Goal: Task Accomplishment & Management: Manage account settings

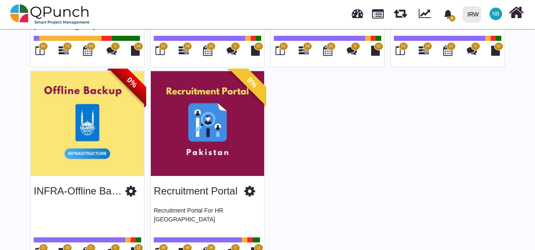
scroll to position [842, 0]
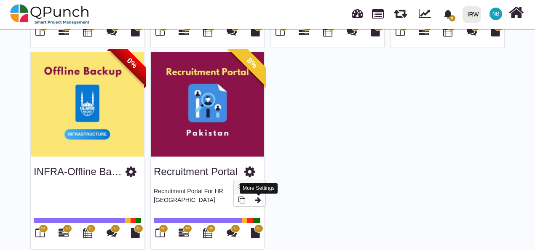
click at [261, 200] on icon at bounding box center [258, 200] width 6 height 7
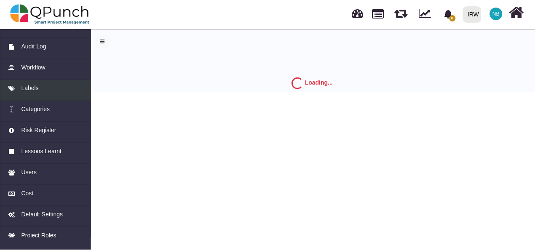
scroll to position [84, 0]
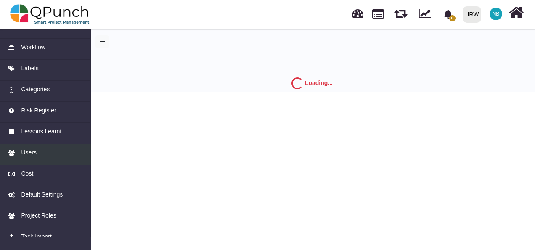
select select "*"
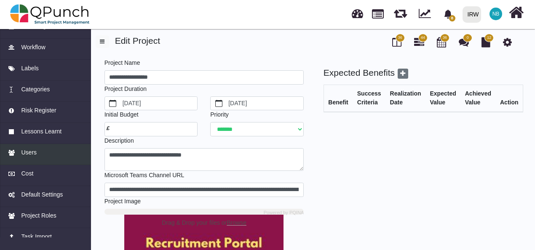
click at [38, 152] on div "Users" at bounding box center [45, 152] width 75 height 9
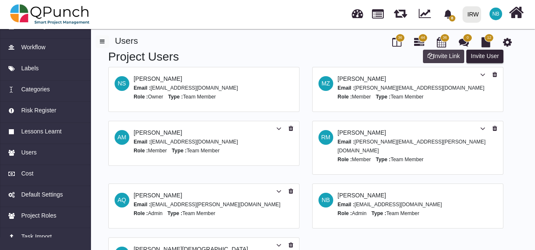
click at [447, 55] on button "Invite Link" at bounding box center [443, 56] width 41 height 13
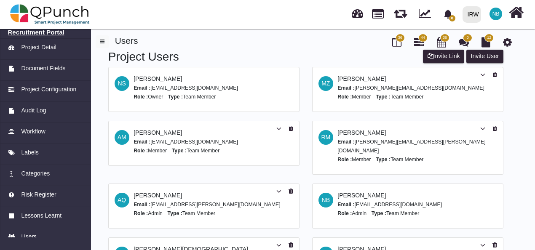
click at [54, 33] on h6 "Recruitment Portal" at bounding box center [45, 33] width 75 height 8
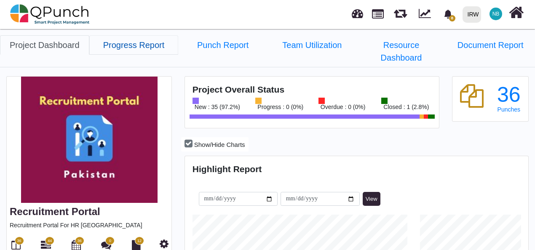
click at [146, 48] on link "Progress Report" at bounding box center [133, 44] width 89 height 19
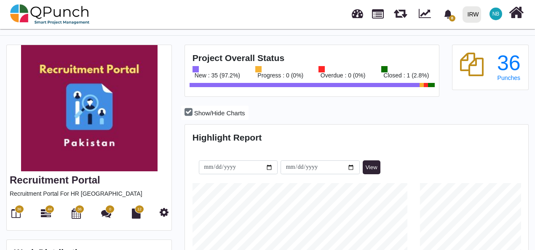
scroll to position [84, 0]
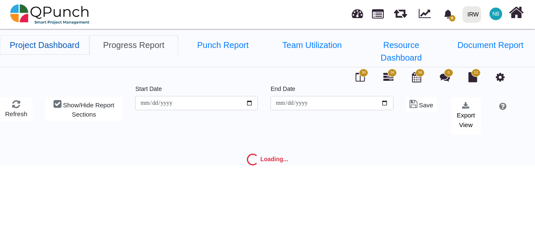
click at [50, 42] on link "Project Dashboard" at bounding box center [44, 44] width 89 height 19
click at [385, 72] on icon at bounding box center [388, 77] width 10 height 10
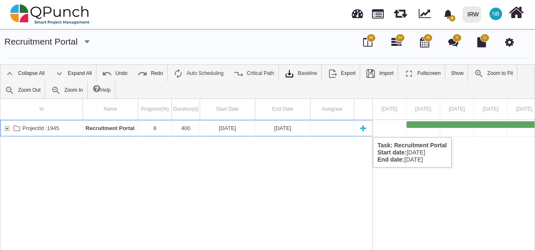
click at [5, 129] on div "ProjectId :1945" at bounding box center [7, 128] width 8 height 16
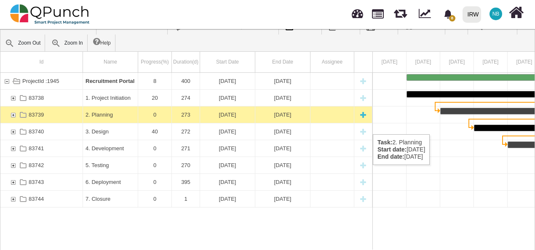
scroll to position [48, 0]
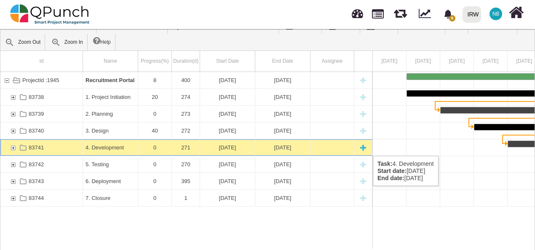
click at [15, 147] on div "83741" at bounding box center [13, 147] width 8 height 16
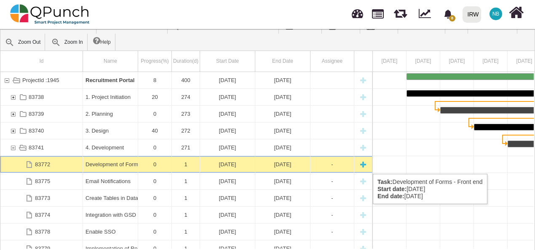
click at [363, 165] on div "New task" at bounding box center [363, 164] width 13 height 16
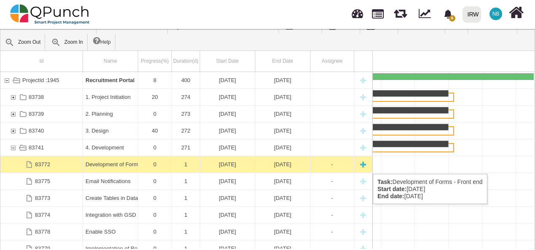
select select "*"
select select "****"
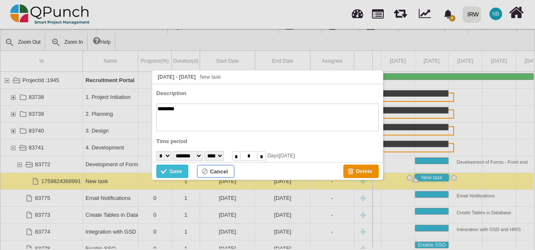
click at [216, 173] on div "Cancel" at bounding box center [219, 171] width 18 height 9
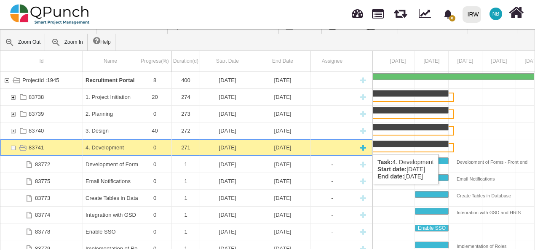
click at [362, 146] on div "New task" at bounding box center [363, 147] width 13 height 16
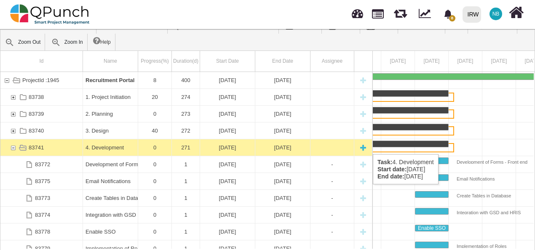
select select "*"
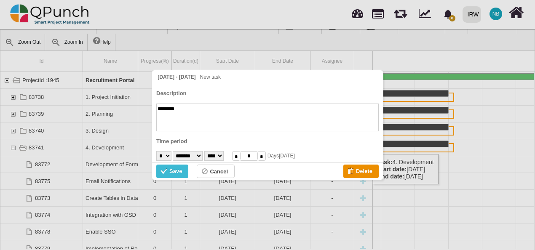
scroll to position [0, 93]
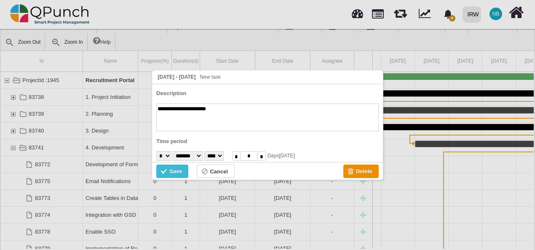
type textarea "**********"
click at [177, 171] on div "Save" at bounding box center [175, 171] width 13 height 9
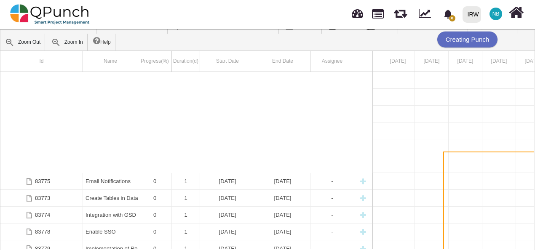
scroll to position [109, 0]
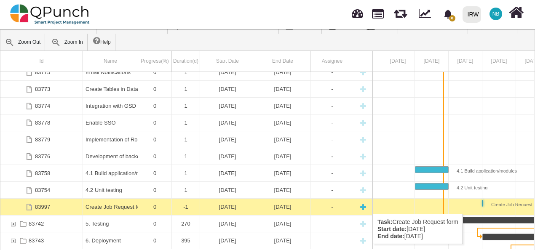
click at [271, 205] on div "[DATE]" at bounding box center [283, 207] width 50 height 16
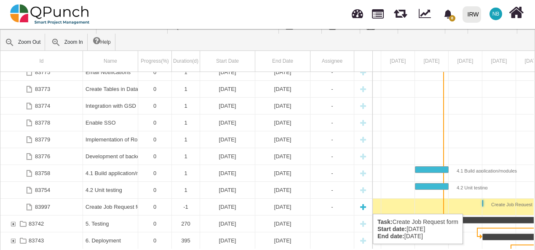
scroll to position [0, 160]
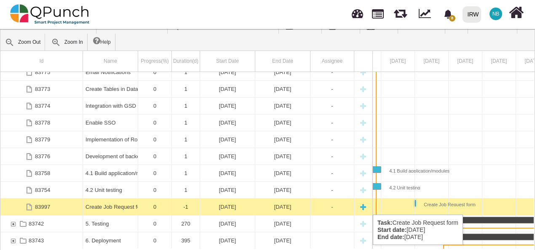
click at [226, 206] on div "[DATE]" at bounding box center [227, 207] width 50 height 16
click at [221, 206] on div "[DATE]" at bounding box center [227, 207] width 50 height 16
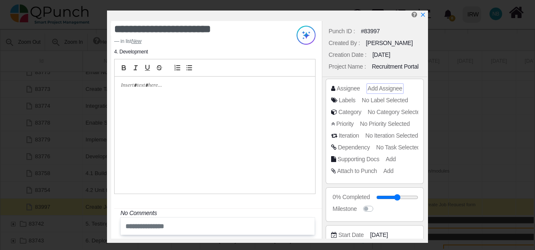
click at [379, 87] on span "Add Assignee" at bounding box center [384, 88] width 35 height 7
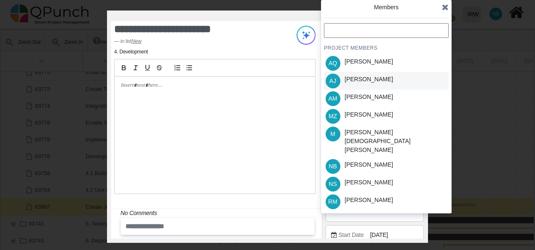
click at [378, 81] on div "[PERSON_NAME]" at bounding box center [368, 79] width 48 height 9
click at [445, 6] on icon at bounding box center [445, 7] width 7 height 8
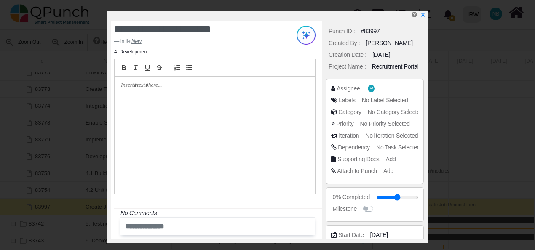
click at [195, 89] on div at bounding box center [214, 135] width 200 height 117
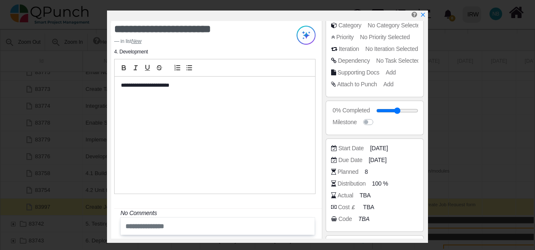
scroll to position [126, 0]
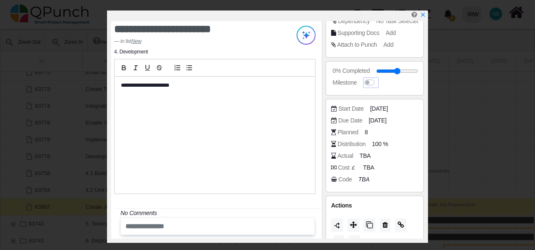
click at [377, 78] on label at bounding box center [377, 78] width 0 height 0
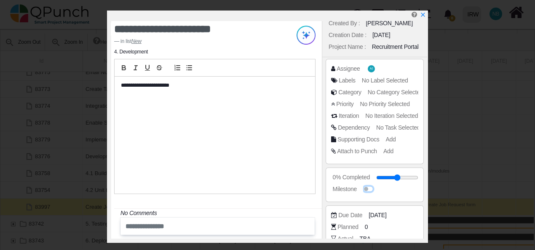
scroll to position [0, 0]
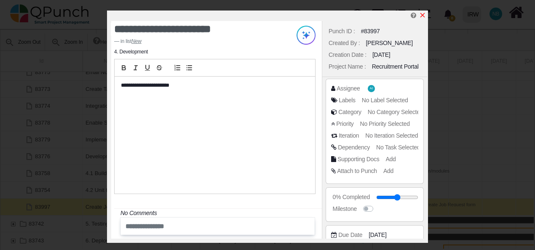
click at [423, 15] on icon "x" at bounding box center [422, 15] width 5 height 5
type input "**"
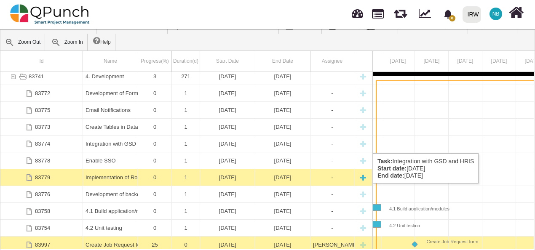
scroll to position [109, 0]
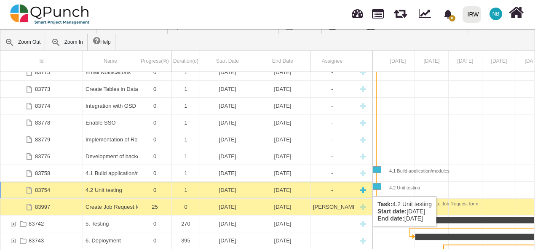
click at [101, 188] on div "4.2 Unit testing" at bounding box center [110, 190] width 50 height 16
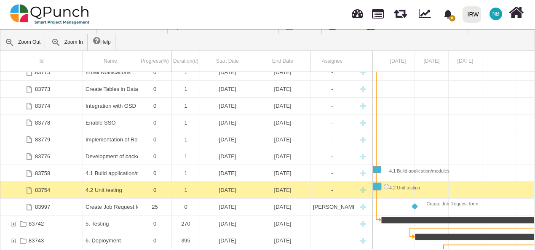
scroll to position [0, 93]
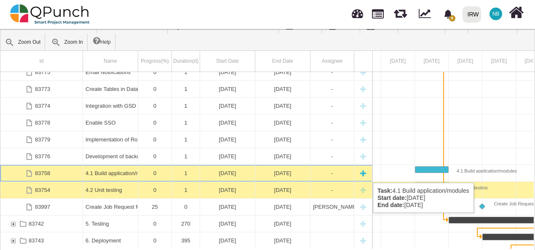
click at [96, 174] on div "4.1 Build application/modules" at bounding box center [110, 173] width 50 height 16
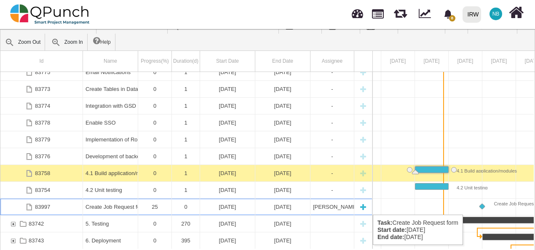
click at [224, 206] on div "[DATE]" at bounding box center [227, 207] width 50 height 16
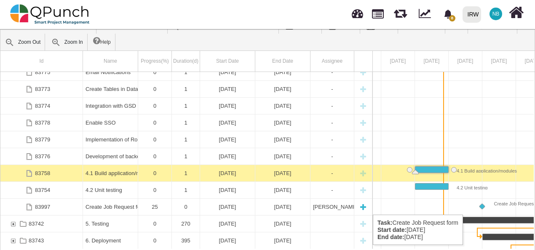
scroll to position [0, 160]
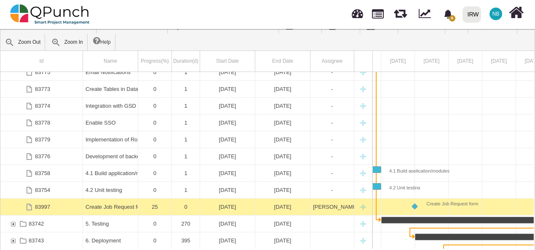
click at [224, 206] on div "[DATE]" at bounding box center [227, 207] width 50 height 16
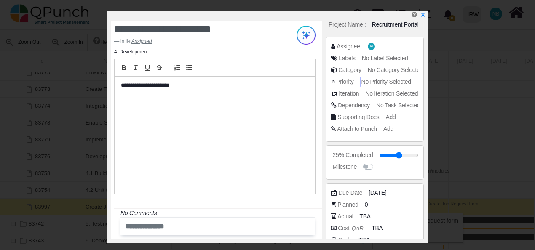
scroll to position [84, 0]
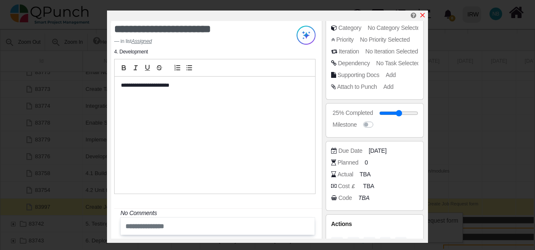
click at [423, 14] on icon "x" at bounding box center [422, 15] width 5 height 5
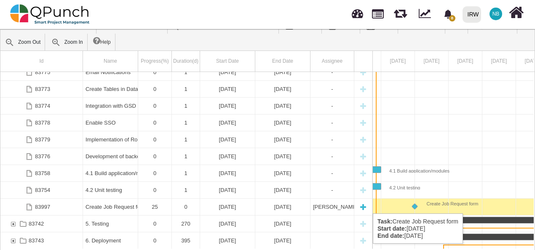
click at [231, 205] on div "[DATE]" at bounding box center [227, 207] width 50 height 16
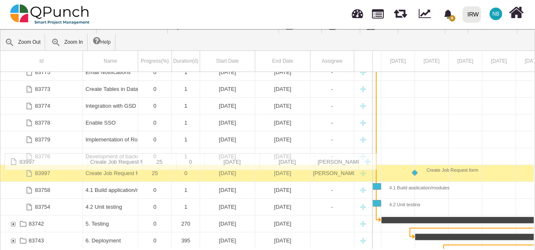
drag, startPoint x: 93, startPoint y: 210, endPoint x: 104, endPoint y: 157, distance: 53.2
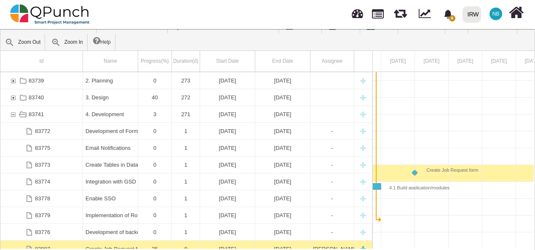
scroll to position [33, 0]
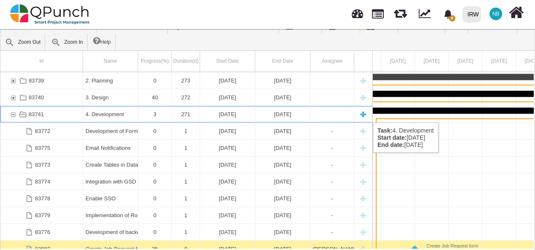
click at [363, 114] on div "New task" at bounding box center [363, 114] width 13 height 16
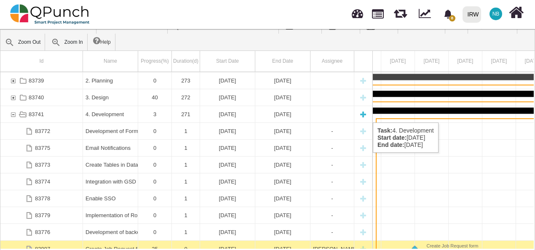
scroll to position [0, 93]
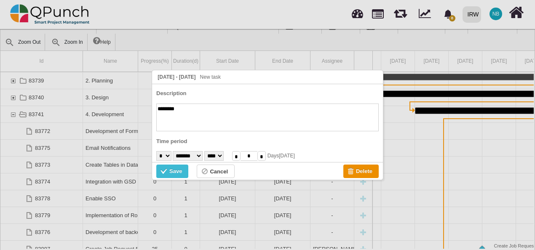
type textarea "*"
type textarea "**********"
click at [169, 157] on select "* * * * * * * * * ** ** ** ** ** ** ** ** ** ** ** ** ** ** ** ** ** ** ** ** *…" at bounding box center [163, 156] width 15 height 10
click at [156, 33] on div at bounding box center [267, 125] width 535 height 250
click at [202, 152] on select "******* ******** ***** ***** *** **** **** ****** ********* ******* ******** **…" at bounding box center [188, 156] width 30 height 10
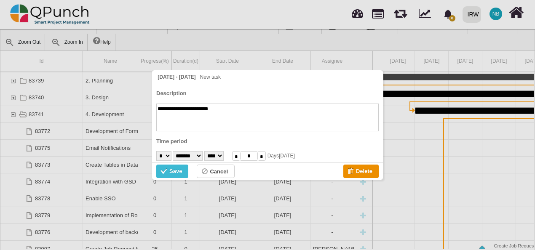
select select "*"
click at [174, 151] on select "******* ******** ***** ***** *** **** **** ****** ********* ******* ******** **…" at bounding box center [188, 156] width 30 height 10
click at [168, 154] on select "* * * * * * * * * ** ** ** ** ** ** ** ** ** ** ** ** ** ** ** ** ** ** ** ** *…" at bounding box center [163, 156] width 15 height 10
select select "*"
click at [156, 151] on select "* * * * * * * * * ** ** ** ** ** ** ** ** ** ** ** ** ** ** ** ** ** ** ** ** *…" at bounding box center [163, 156] width 15 height 10
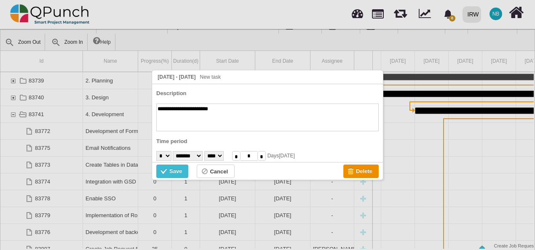
click at [266, 156] on input "*" at bounding box center [261, 156] width 8 height 10
type input "*"
click at [171, 169] on div "Save" at bounding box center [175, 171] width 13 height 9
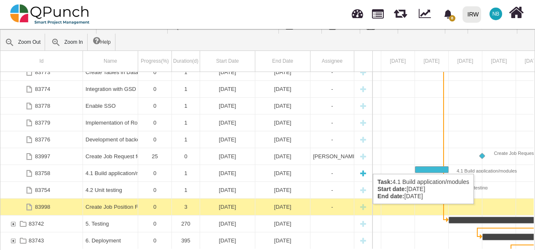
drag, startPoint x: 117, startPoint y: 209, endPoint x: 121, endPoint y: 165, distance: 44.0
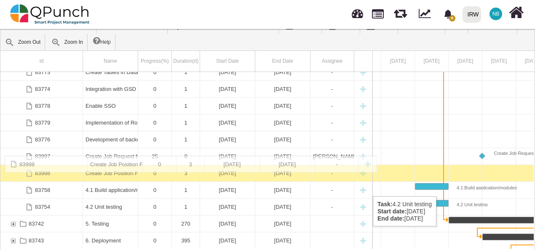
drag, startPoint x: 101, startPoint y: 208, endPoint x: 104, endPoint y: 160, distance: 47.6
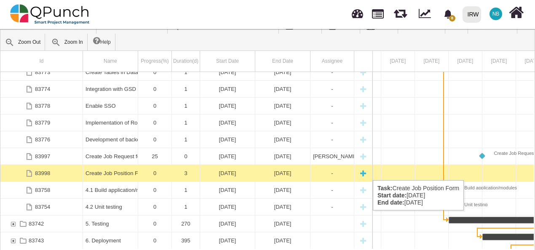
click at [97, 172] on div "Create Job Position Form" at bounding box center [110, 173] width 50 height 16
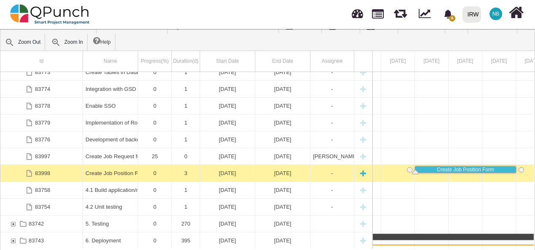
click at [97, 172] on div "Create Job Position Form" at bounding box center [110, 173] width 50 height 16
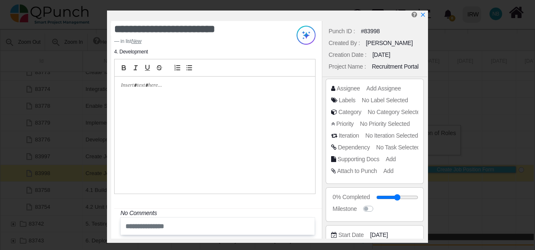
click at [201, 91] on div at bounding box center [214, 135] width 200 height 117
click at [423, 15] on icon "x" at bounding box center [422, 15] width 5 height 5
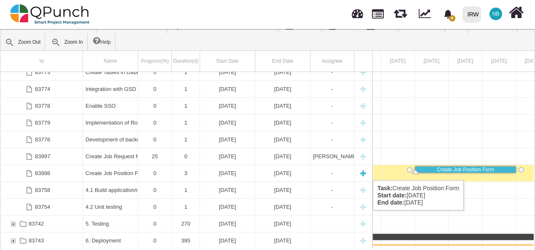
click at [285, 172] on div "[DATE]" at bounding box center [283, 173] width 50 height 16
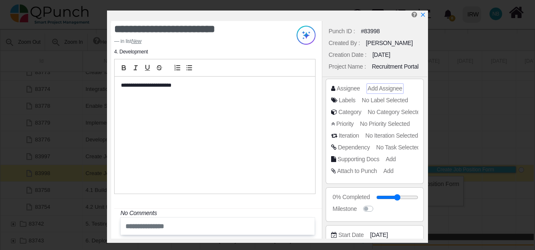
click at [386, 87] on span "Add Assignee" at bounding box center [384, 88] width 35 height 7
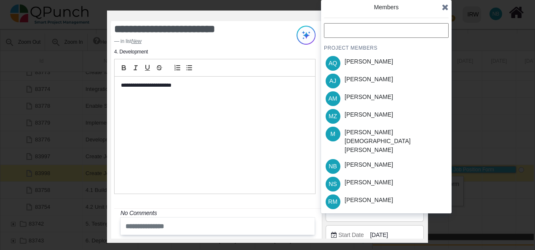
click at [386, 87] on div "[PERSON_NAME]" at bounding box center [368, 81] width 54 height 18
click at [444, 7] on icon at bounding box center [445, 7] width 7 height 8
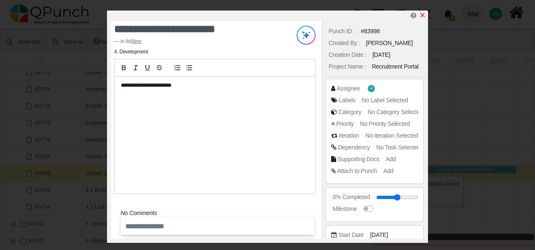
click at [424, 14] on icon "x" at bounding box center [422, 15] width 5 height 5
type input "**"
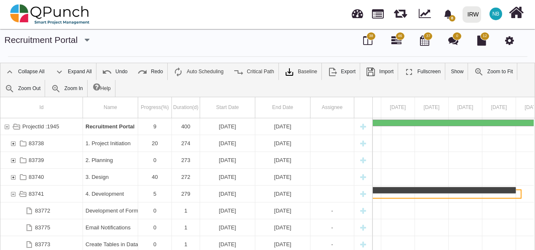
scroll to position [0, 0]
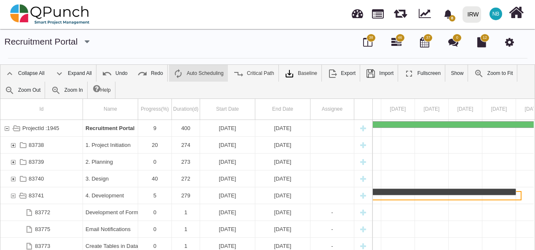
click at [202, 76] on link "Auto Scheduling" at bounding box center [198, 73] width 59 height 17
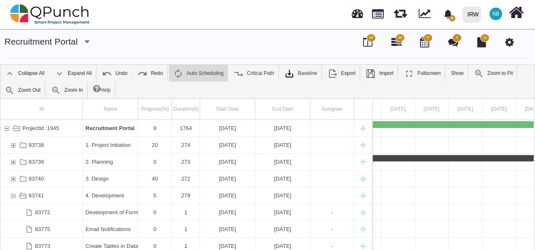
click at [202, 76] on link "Auto Scheduling" at bounding box center [198, 73] width 59 height 17
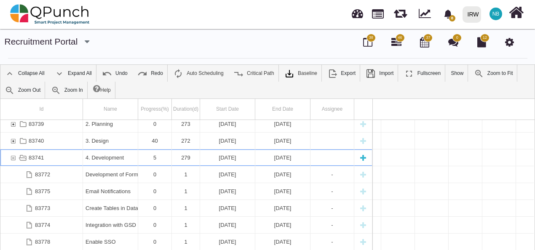
scroll to position [0, 27572]
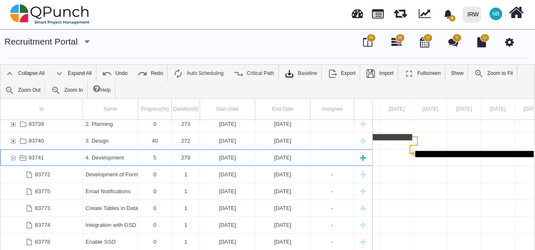
click at [362, 158] on div "New task" at bounding box center [363, 157] width 13 height 16
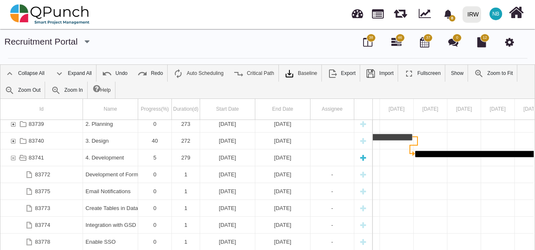
type textarea "********"
select select "**"
select select "*"
select select "****"
type input "*"
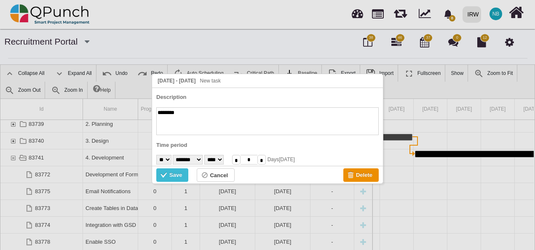
paste textarea "**********"
type textarea "**********"
click at [168, 158] on select "* * * * * * * * * ** ** ** ** ** ** ** ** ** ** ** ** ** ** ** ** ** ** ** ** *…" at bounding box center [163, 160] width 15 height 10
select select "**"
click at [156, 155] on select "* * * * * * * * * ** ** ** ** ** ** ** ** ** ** ** ** ** ** ** ** ** ** ** ** *…" at bounding box center [163, 160] width 15 height 10
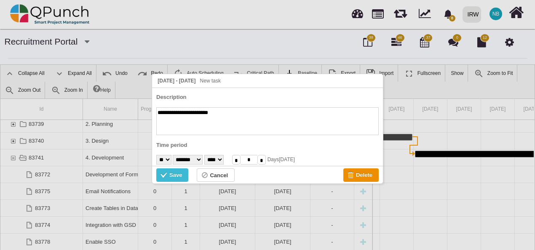
click at [202, 157] on select "******* ******** ***** ***** *** **** **** ****** ********* ******* ******** **…" at bounding box center [188, 160] width 30 height 10
select select "*"
click at [174, 155] on select "******* ******** ***** ***** *** **** **** ****** ********* ******* ******** **…" at bounding box center [188, 160] width 30 height 10
click at [224, 158] on select "**** **** **** **** **** **** **** **** **** **** **** ****" at bounding box center [213, 160] width 19 height 10
select select "****"
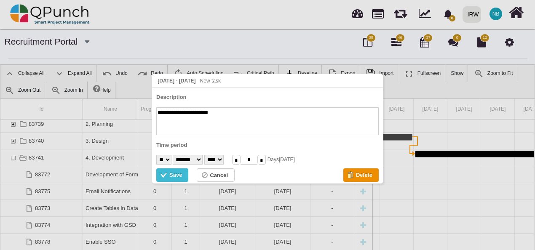
click at [213, 155] on select "**** **** **** **** **** **** **** **** **** **** **** ****" at bounding box center [213, 160] width 19 height 10
click at [172, 172] on div "Save" at bounding box center [175, 174] width 13 height 9
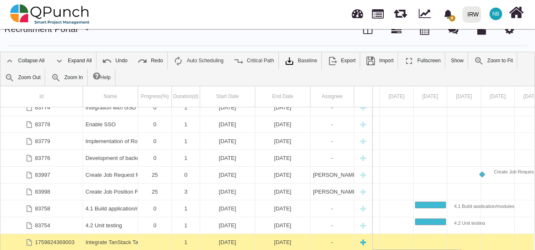
click at [99, 241] on div "Integrate TanStack Table" at bounding box center [110, 242] width 50 height 16
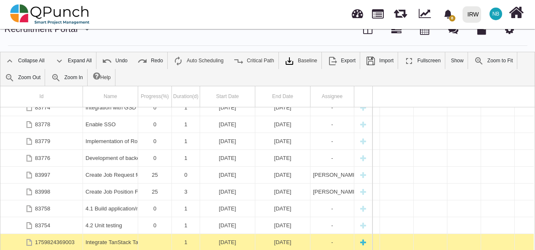
scroll to position [0, 9723]
click at [99, 241] on div "Integrate TanStack Table" at bounding box center [110, 242] width 50 height 16
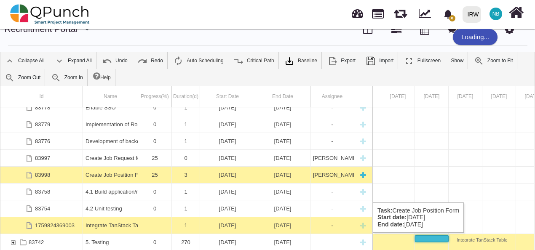
scroll to position [160, 0]
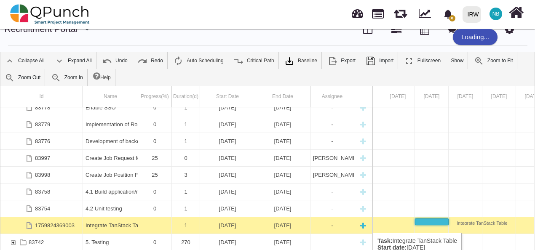
click at [120, 224] on div "Integrate TanStack Table" at bounding box center [110, 225] width 50 height 16
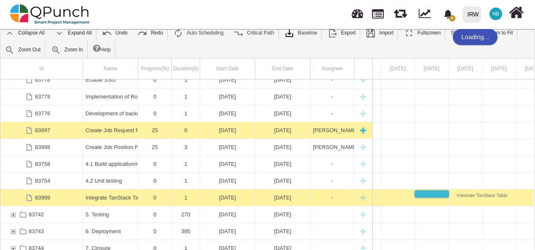
scroll to position [48, 0]
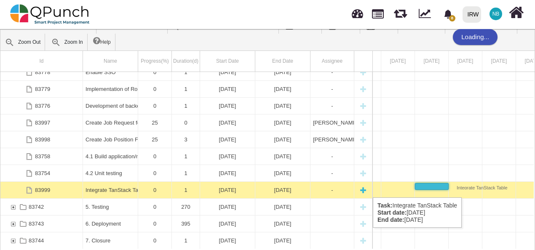
click at [223, 189] on div "[DATE]" at bounding box center [227, 190] width 50 height 16
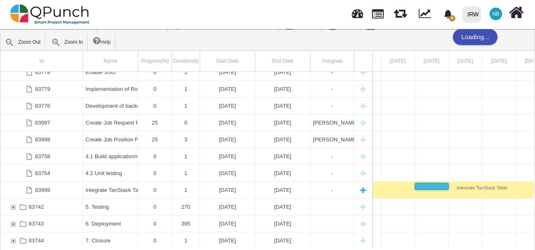
click at [223, 189] on div "[DATE]" at bounding box center [227, 190] width 50 height 16
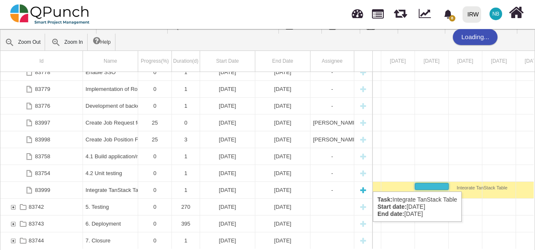
click at [100, 183] on div "Integrate TanStack Table" at bounding box center [110, 190] width 50 height 16
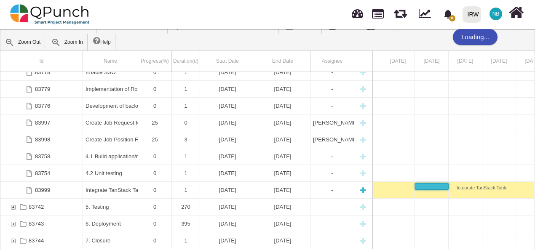
click at [100, 183] on div "Integrate TanStack Table" at bounding box center [110, 190] width 50 height 16
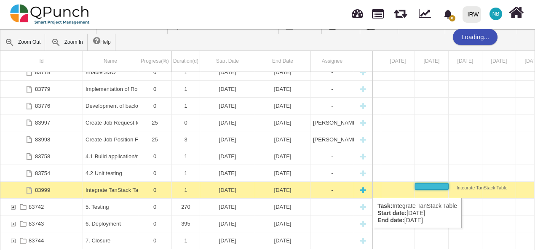
click at [269, 189] on div "[DATE]" at bounding box center [283, 190] width 50 height 16
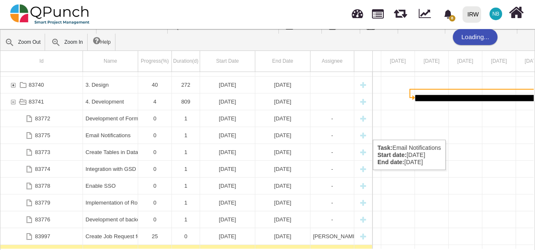
scroll to position [160, 0]
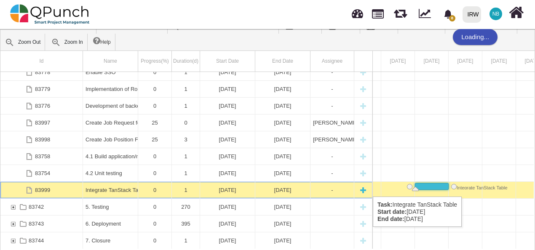
click at [221, 188] on div "[DATE]" at bounding box center [227, 190] width 50 height 16
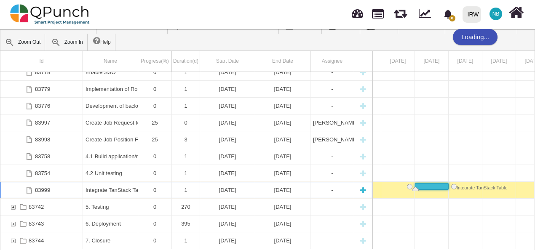
click at [221, 188] on div "[DATE]" at bounding box center [227, 190] width 50 height 16
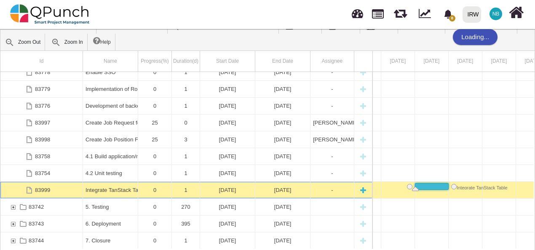
click at [221, 188] on div "[DATE]" at bounding box center [227, 190] width 50 height 16
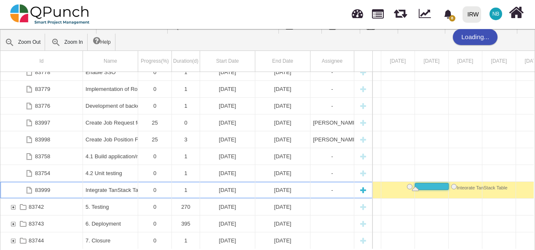
click at [221, 188] on div "[DATE]" at bounding box center [227, 190] width 50 height 16
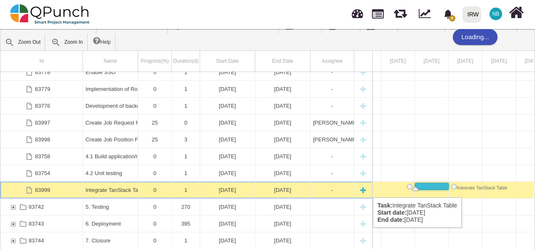
click at [328, 189] on div "-" at bounding box center [332, 190] width 38 height 16
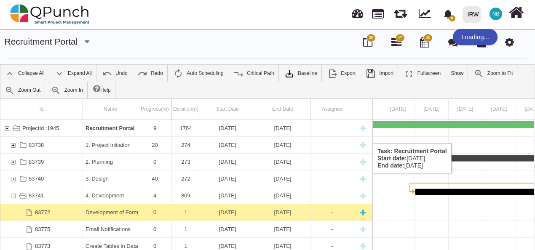
scroll to position [76, 0]
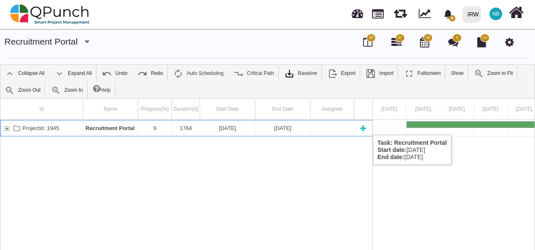
click at [8, 126] on div "ProjectId :1945" at bounding box center [7, 128] width 8 height 16
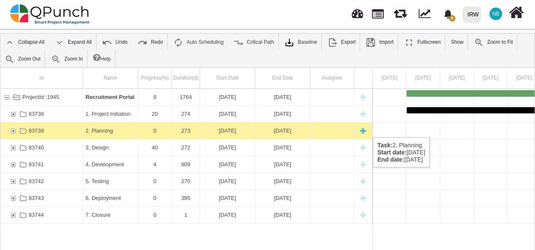
scroll to position [42, 0]
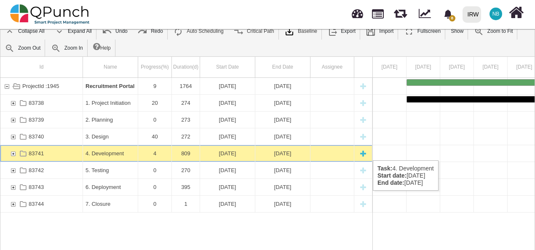
click at [13, 152] on div "83741" at bounding box center [13, 153] width 8 height 16
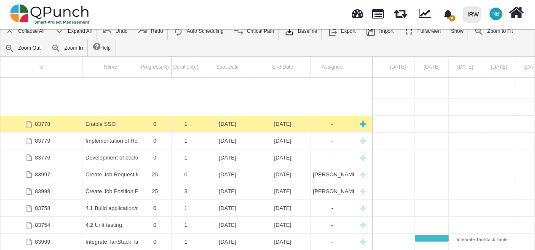
scroll to position [160, 0]
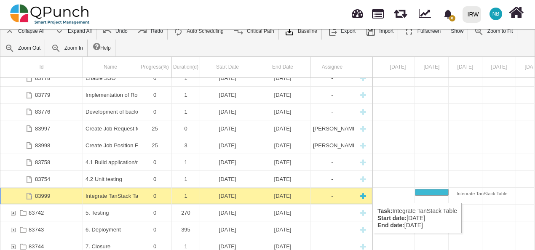
click at [107, 194] on div "Integrate TanStack Table" at bounding box center [110, 196] width 50 height 16
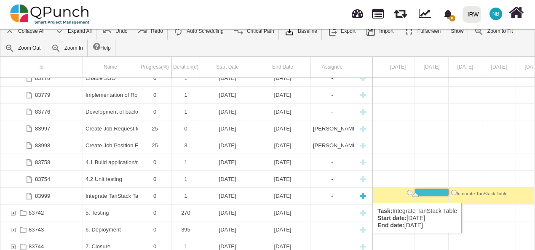
click at [109, 194] on div "Integrate TanStack Table" at bounding box center [110, 196] width 50 height 16
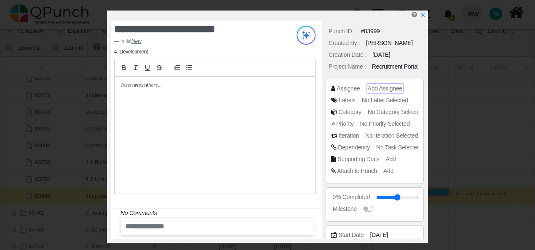
click at [384, 89] on span "Add Assignee" at bounding box center [384, 88] width 35 height 7
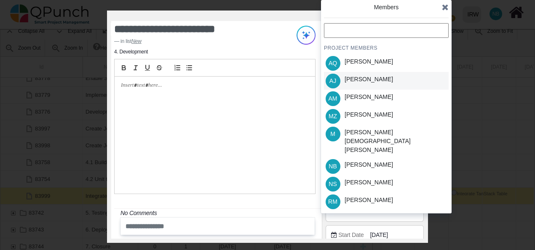
click at [381, 77] on div "[PERSON_NAME]" at bounding box center [368, 79] width 48 height 9
click at [214, 97] on div at bounding box center [214, 135] width 200 height 117
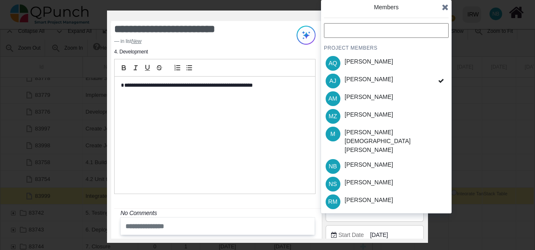
click at [121, 84] on p "**********" at bounding box center [213, 86] width 184 height 8
click at [448, 8] on icon at bounding box center [445, 7] width 7 height 8
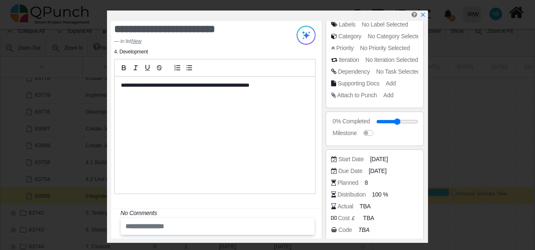
scroll to position [84, 0]
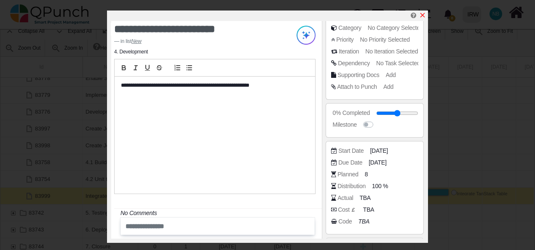
click at [424, 13] on icon "x" at bounding box center [422, 15] width 7 height 7
type input "**"
